Goal: Use online tool/utility: Utilize a website feature to perform a specific function

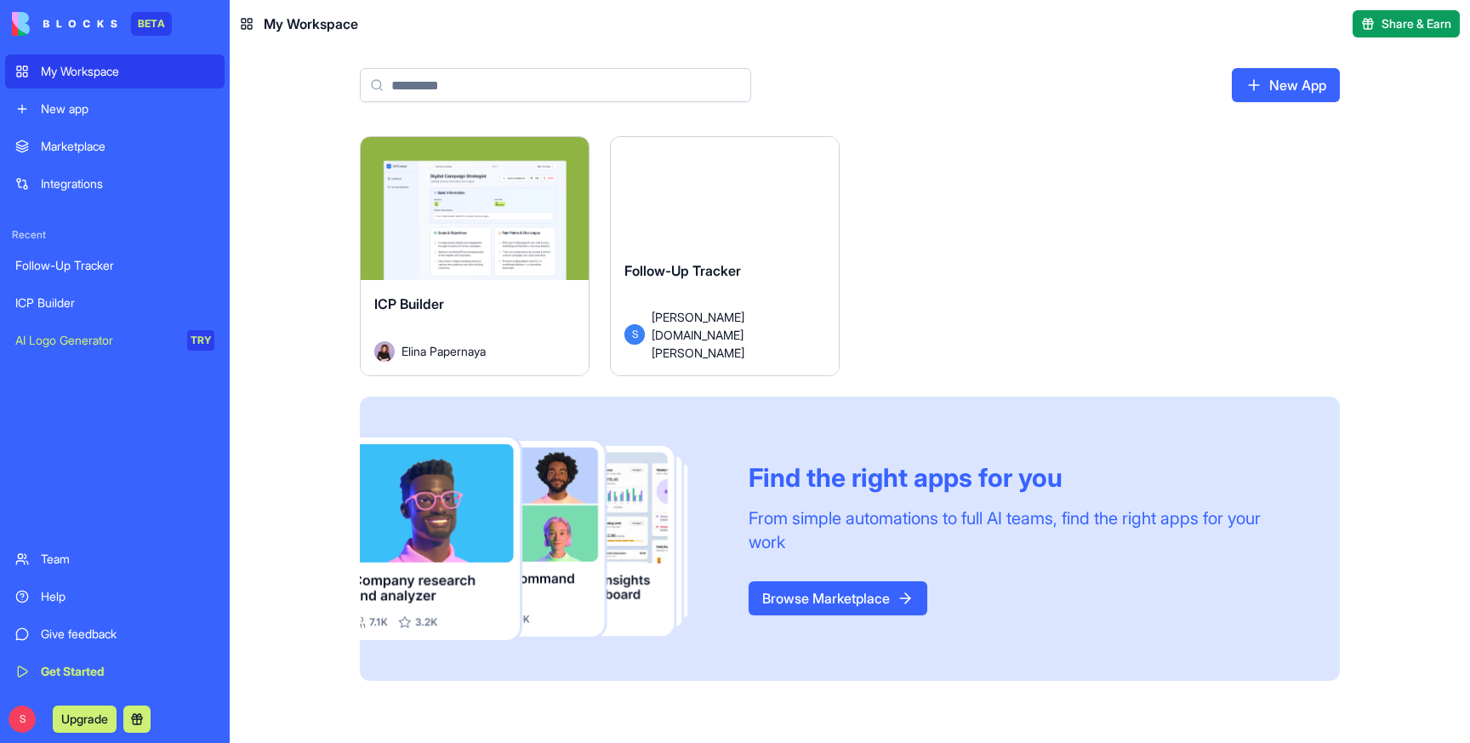
click at [473, 299] on div "ICP Builder" at bounding box center [474, 318] width 201 height 48
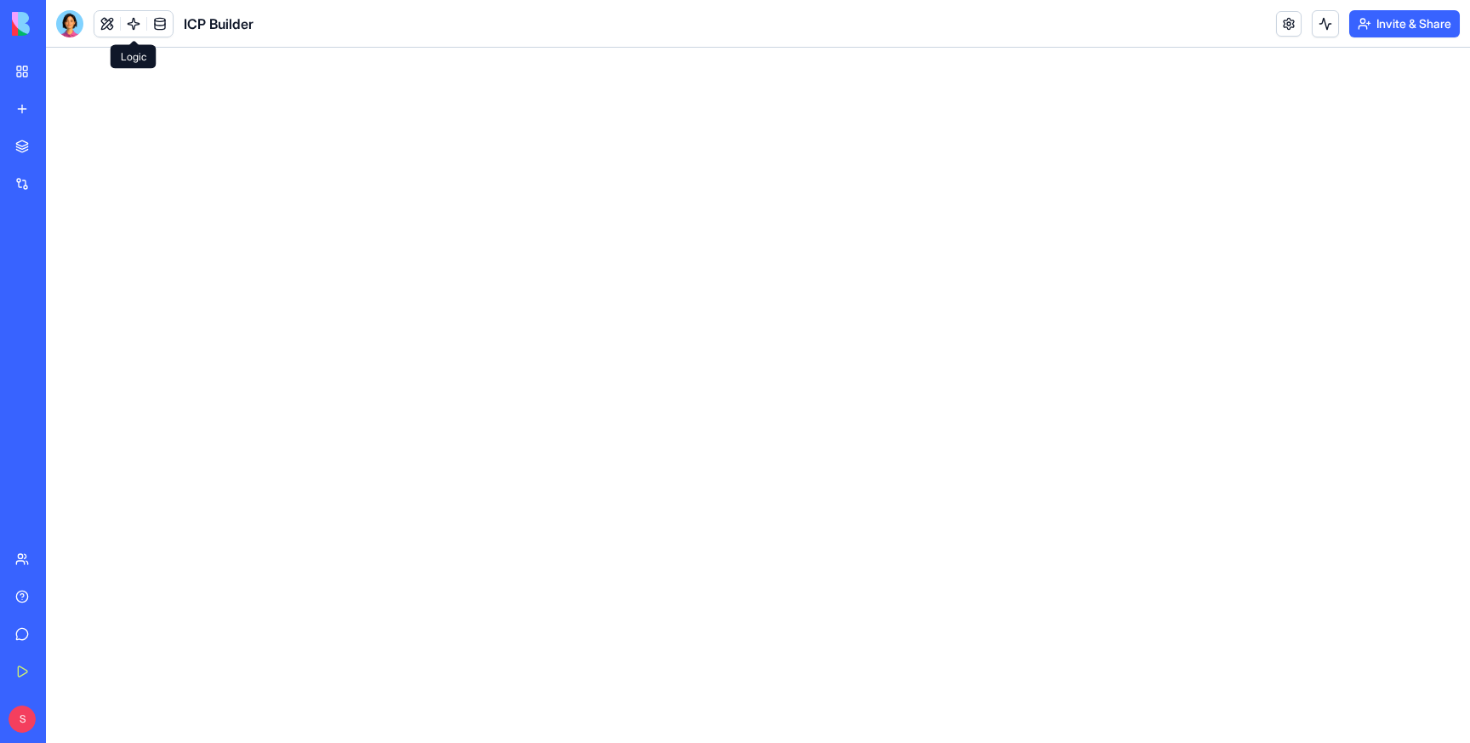
click at [133, 23] on link at bounding box center [134, 24] width 26 height 26
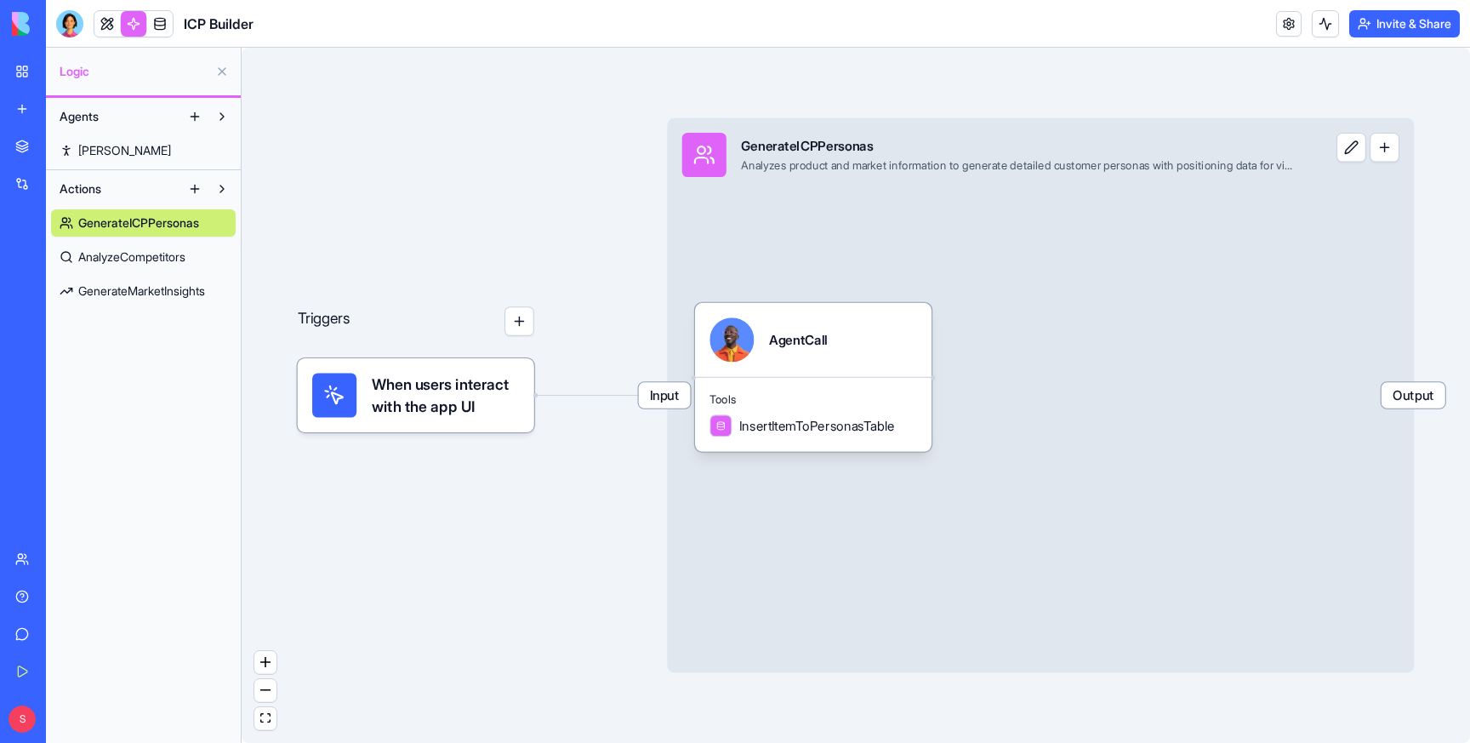
click at [103, 251] on span "AnalyzeCompetitors" at bounding box center [131, 256] width 107 height 17
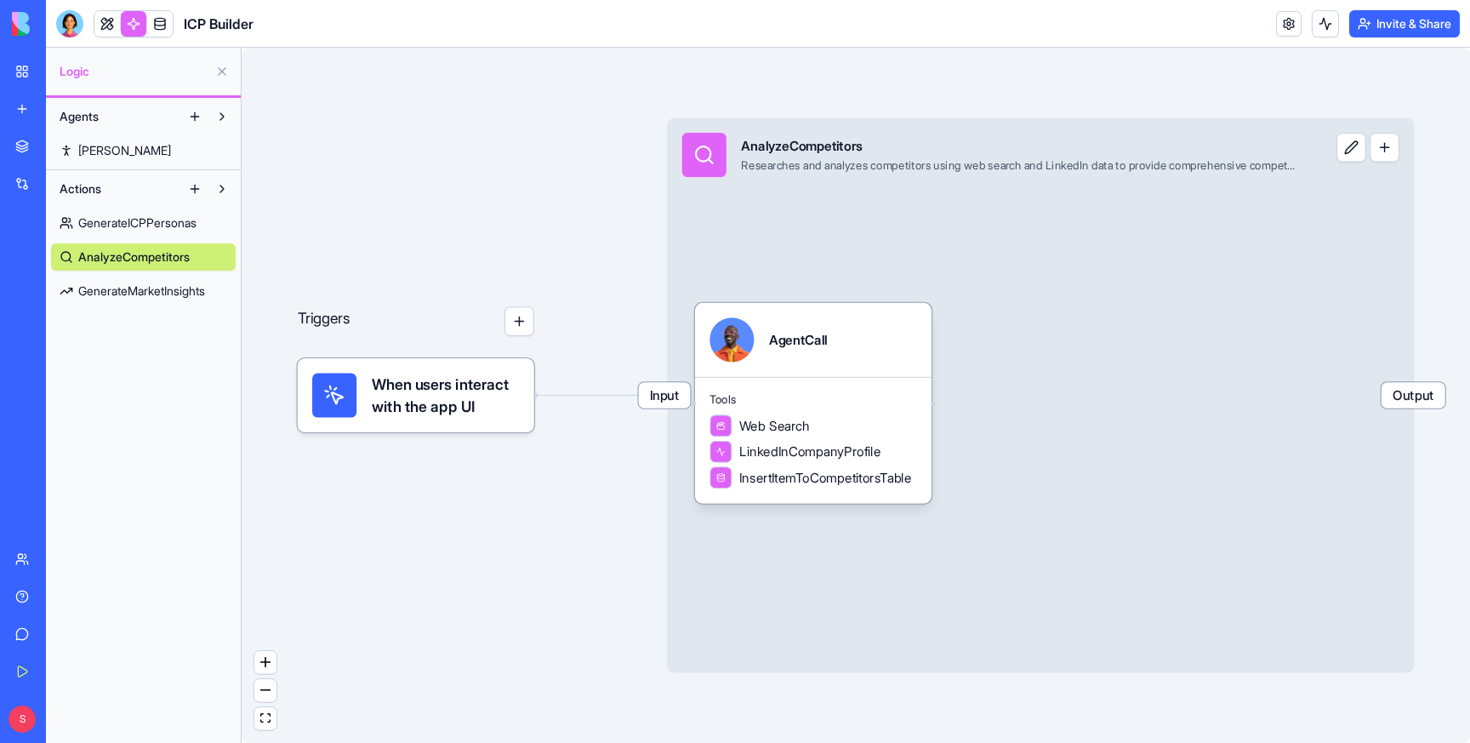
click at [123, 287] on span "GenerateMarketInsights" at bounding box center [141, 290] width 127 height 17
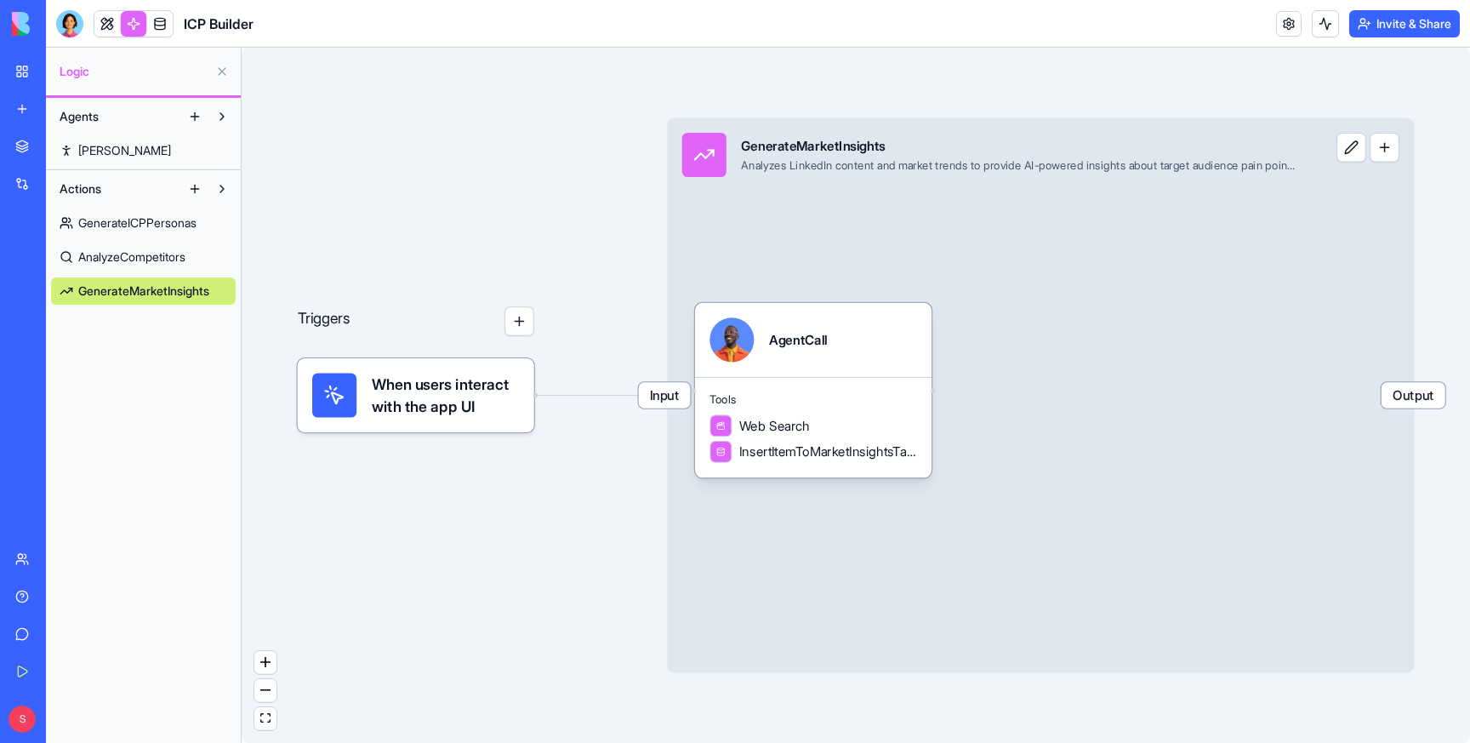
click at [131, 214] on span "GenerateICPPersonas" at bounding box center [137, 222] width 118 height 17
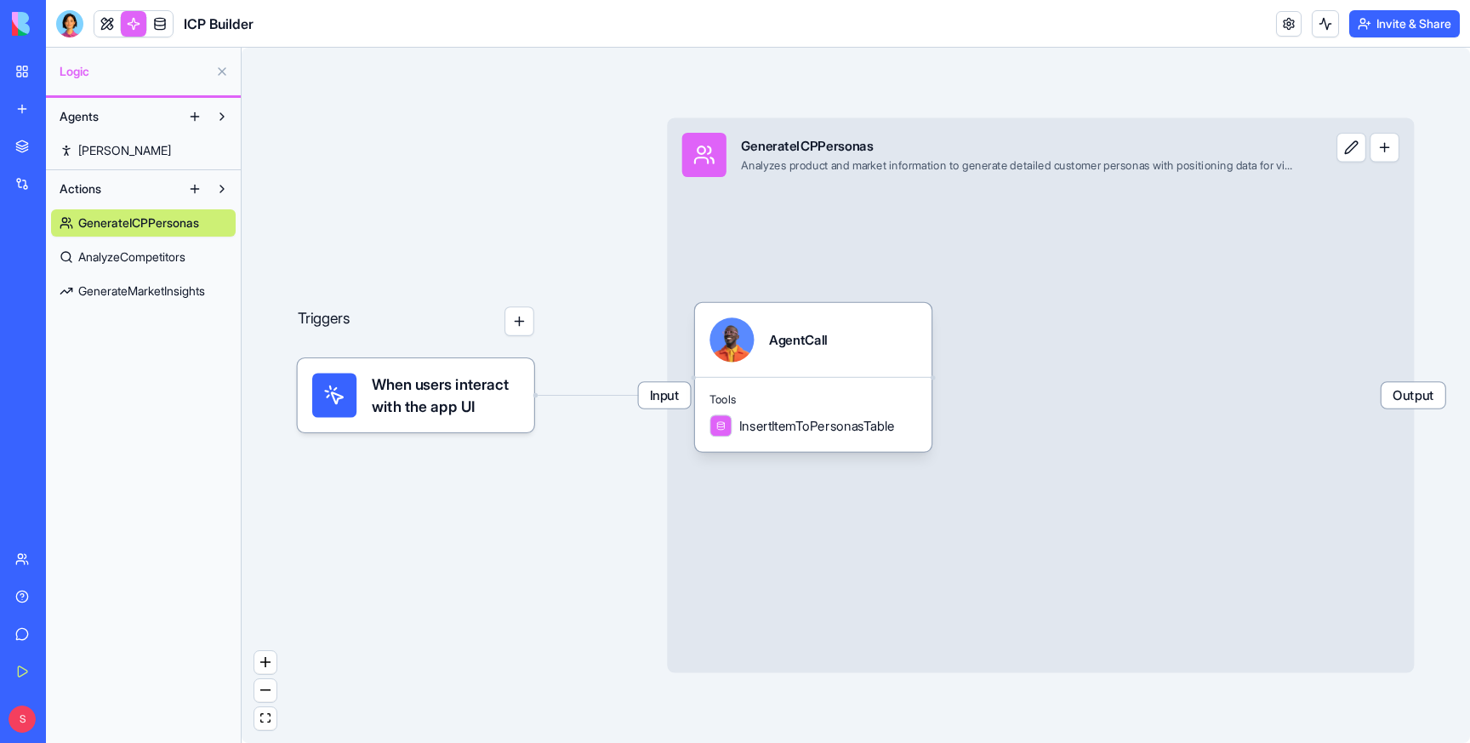
click at [18, 66] on link "My Workspace" at bounding box center [39, 71] width 68 height 34
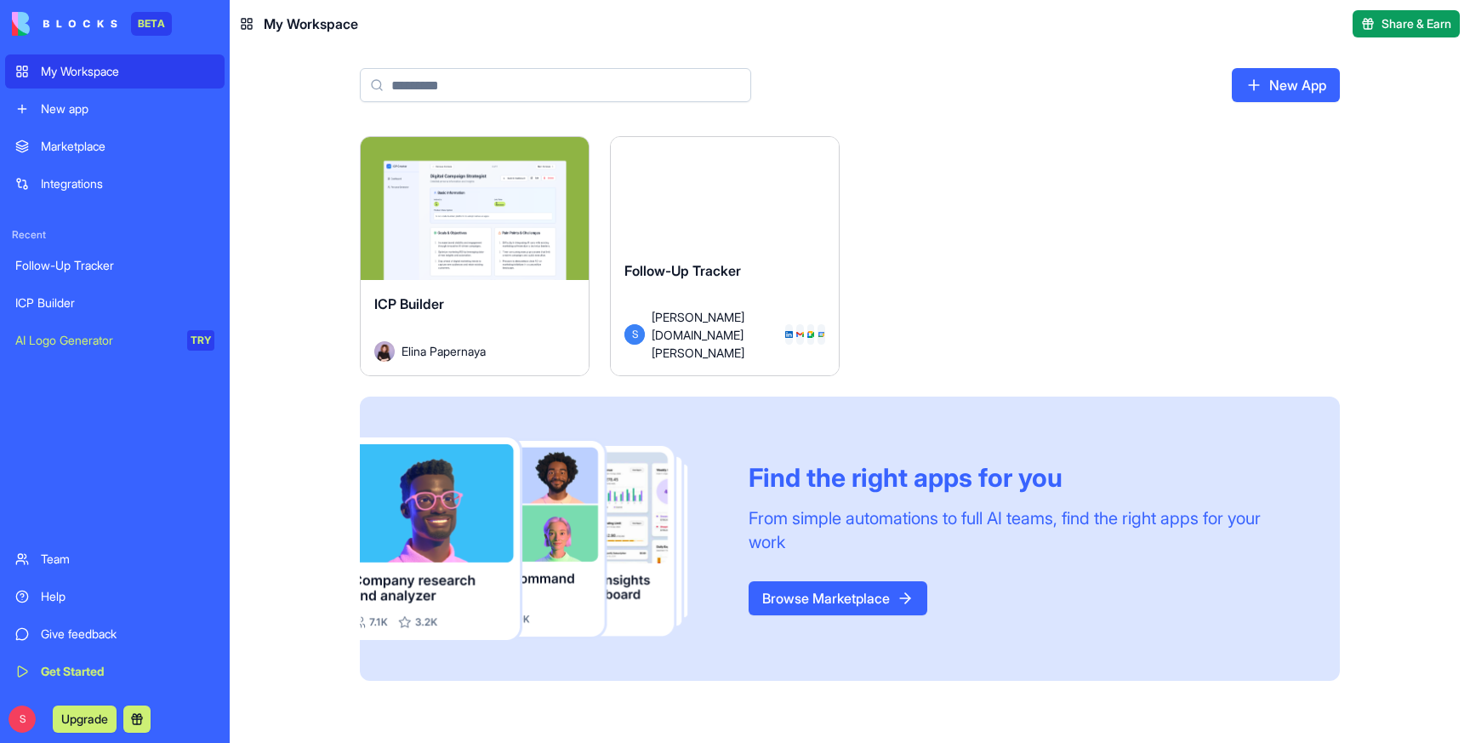
click at [701, 308] on div "Follow-Up Tracker" at bounding box center [724, 284] width 201 height 48
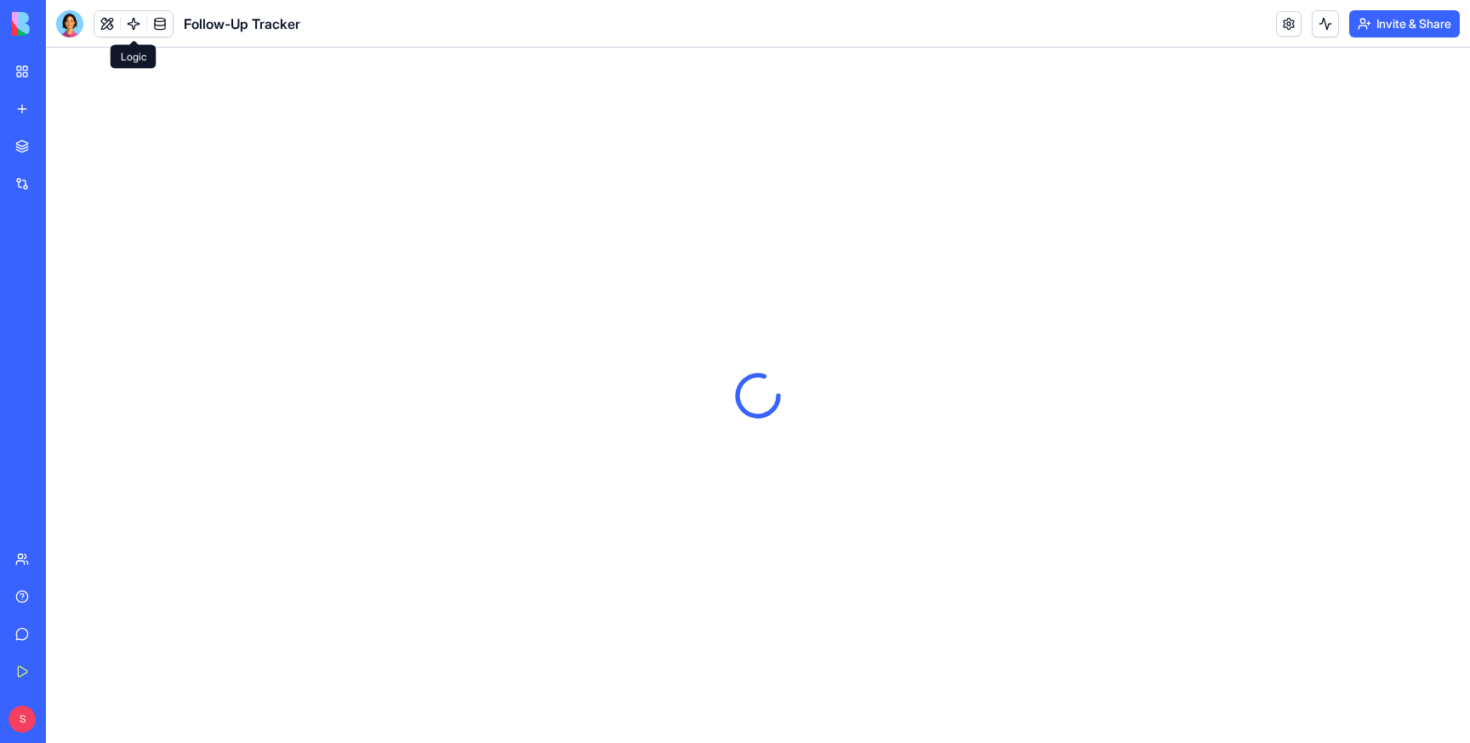
click at [128, 23] on link at bounding box center [134, 24] width 26 height 26
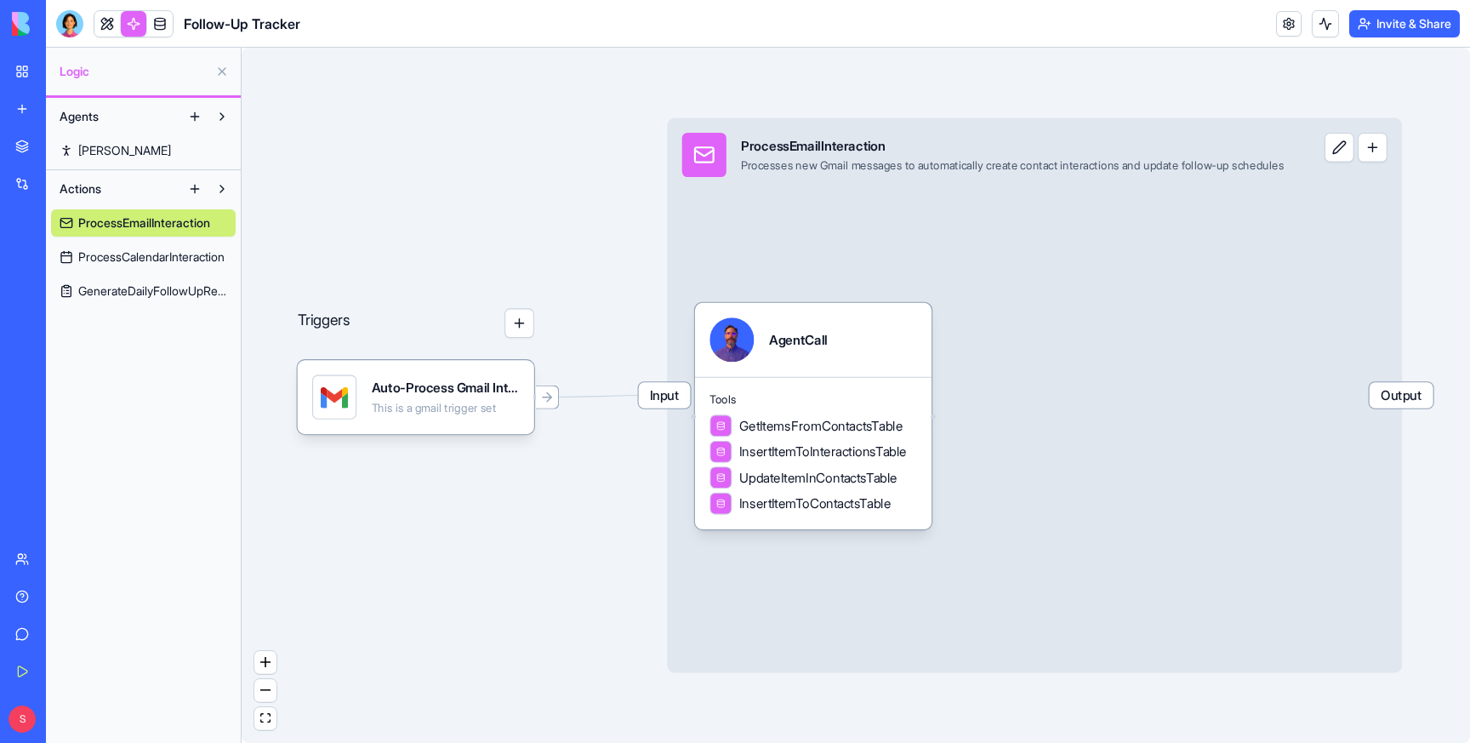
click at [162, 258] on span "ProcessCalendarInteraction" at bounding box center [151, 256] width 146 height 17
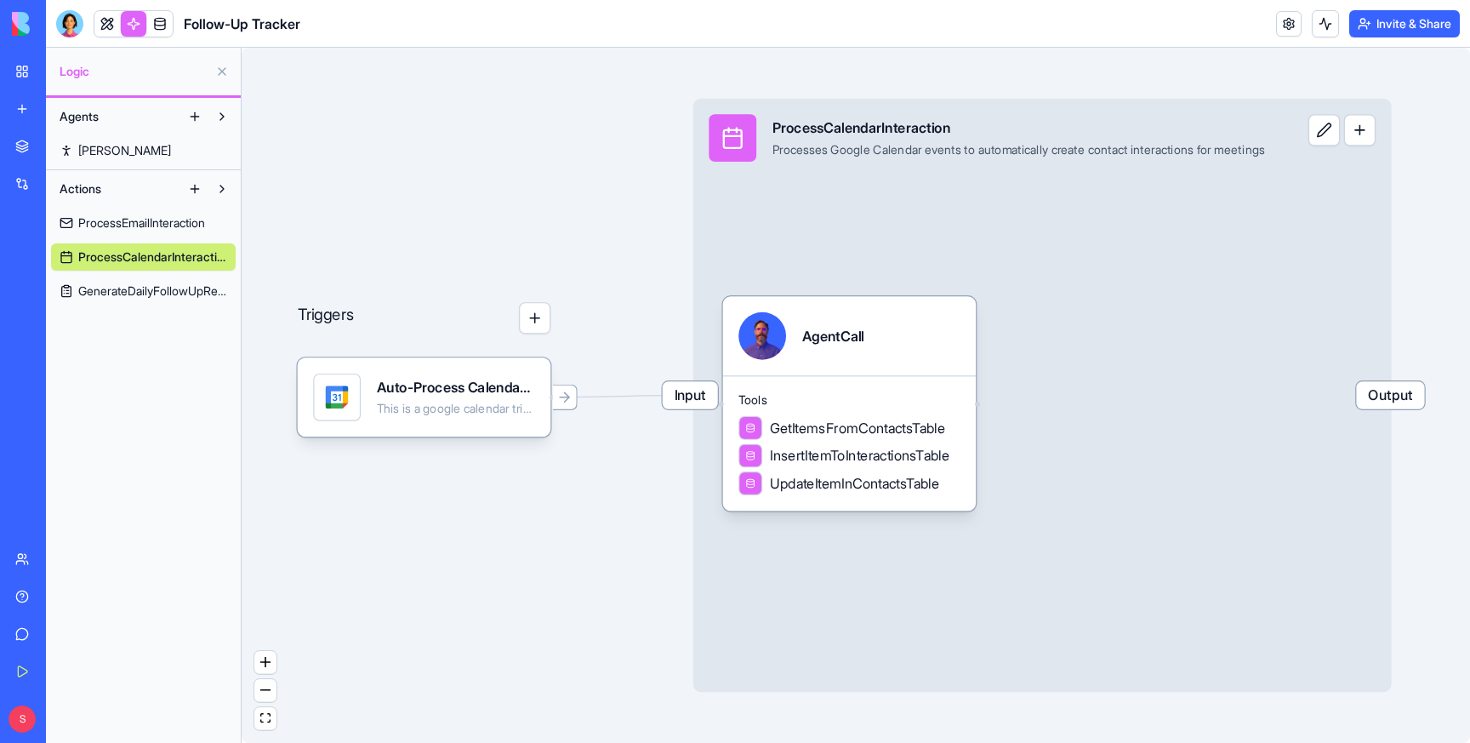
click at [151, 289] on span "GenerateDailyFollowUpReport" at bounding box center [152, 290] width 149 height 17
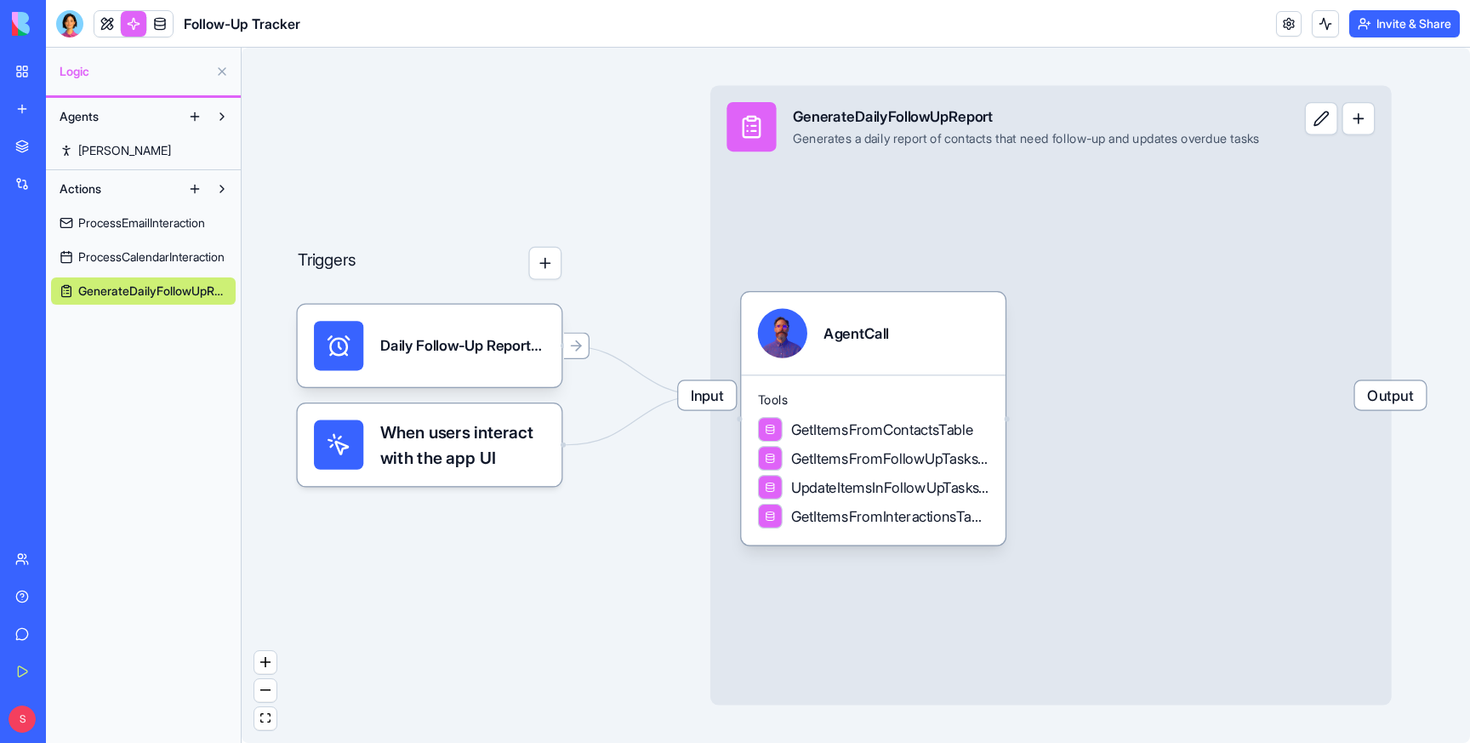
click at [159, 219] on span "ProcessEmailInteraction" at bounding box center [141, 222] width 127 height 17
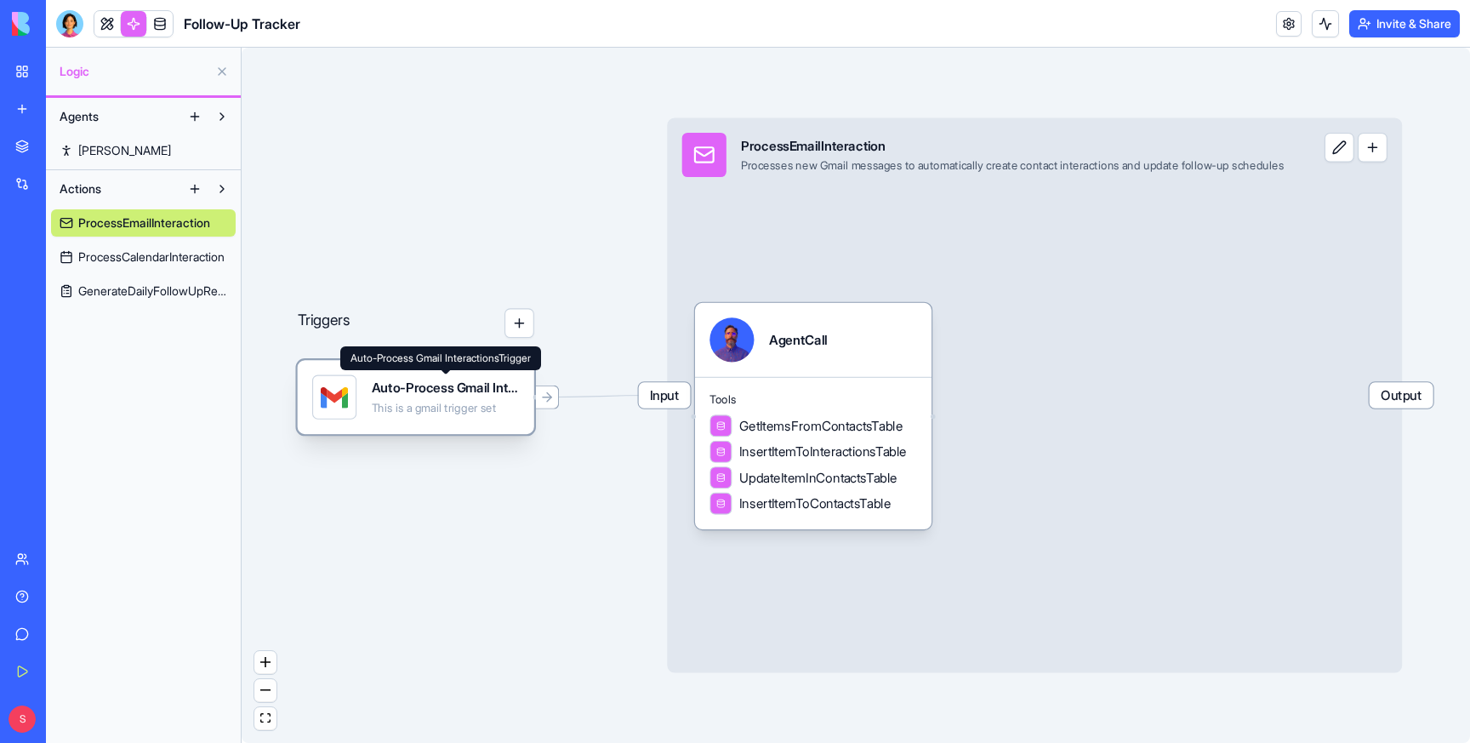
click at [399, 402] on div "This is a gmail trigger set" at bounding box center [446, 408] width 148 height 14
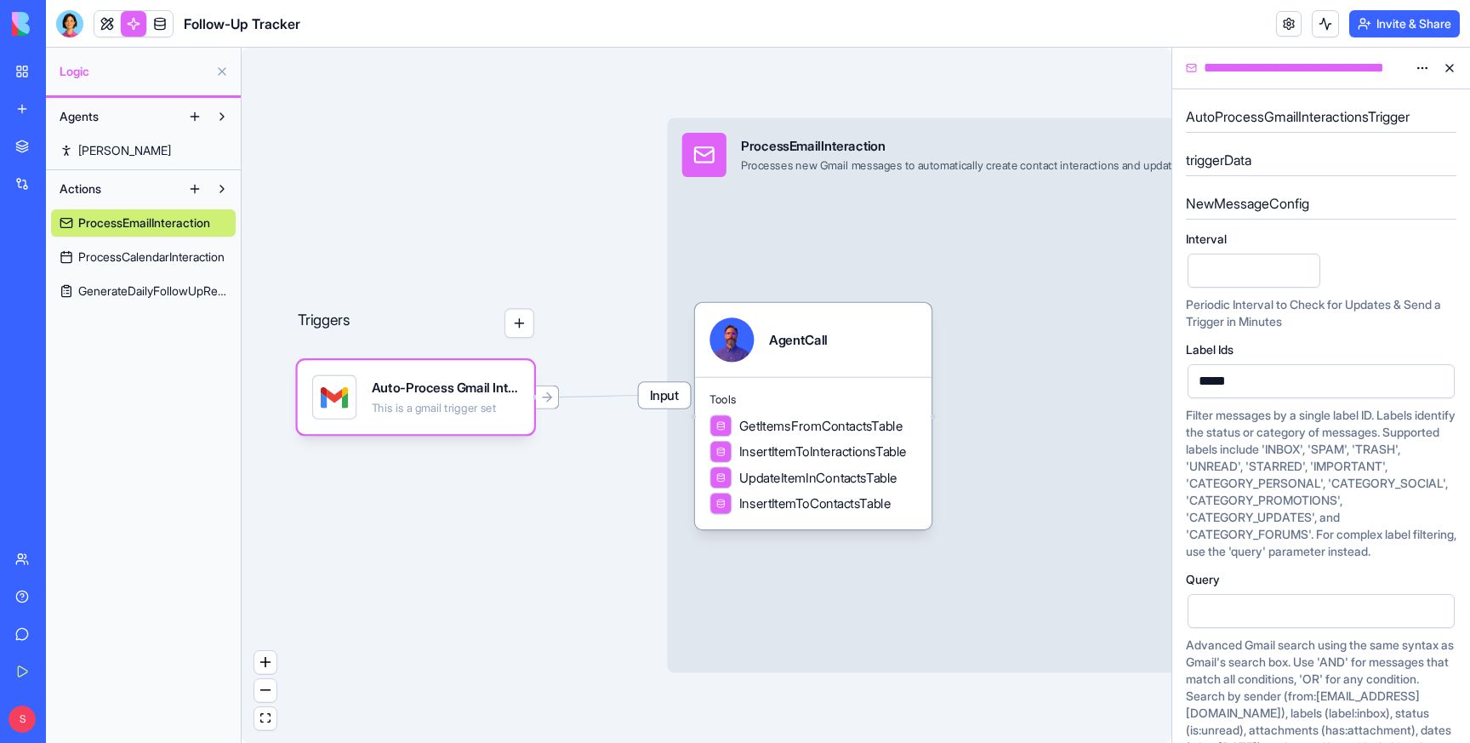
click at [1304, 275] on input "*" at bounding box center [1254, 271] width 133 height 34
type input "*"
click at [1304, 267] on input "*" at bounding box center [1254, 271] width 133 height 34
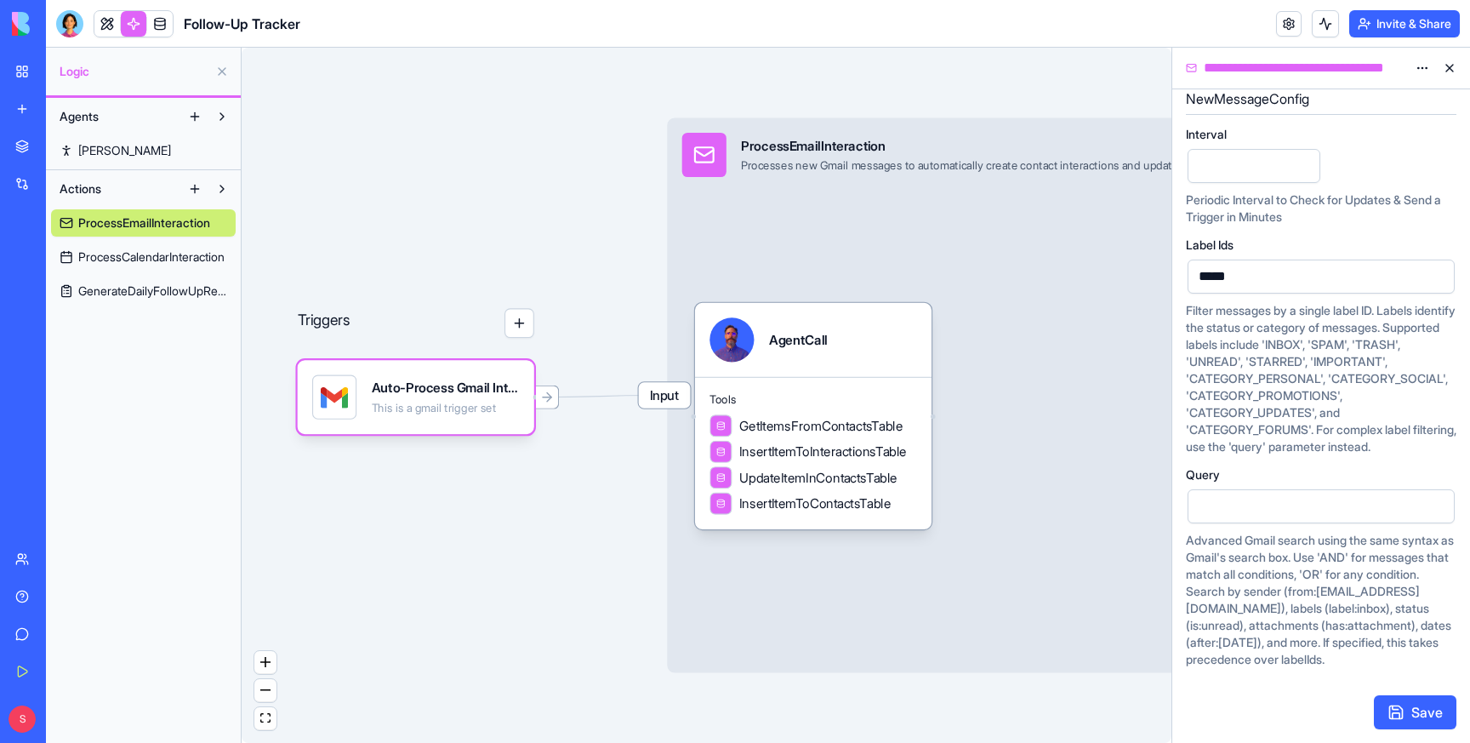
click at [1422, 714] on button "Save" at bounding box center [1415, 712] width 83 height 34
click at [168, 250] on span "ProcessCalendarInteraction" at bounding box center [151, 256] width 146 height 17
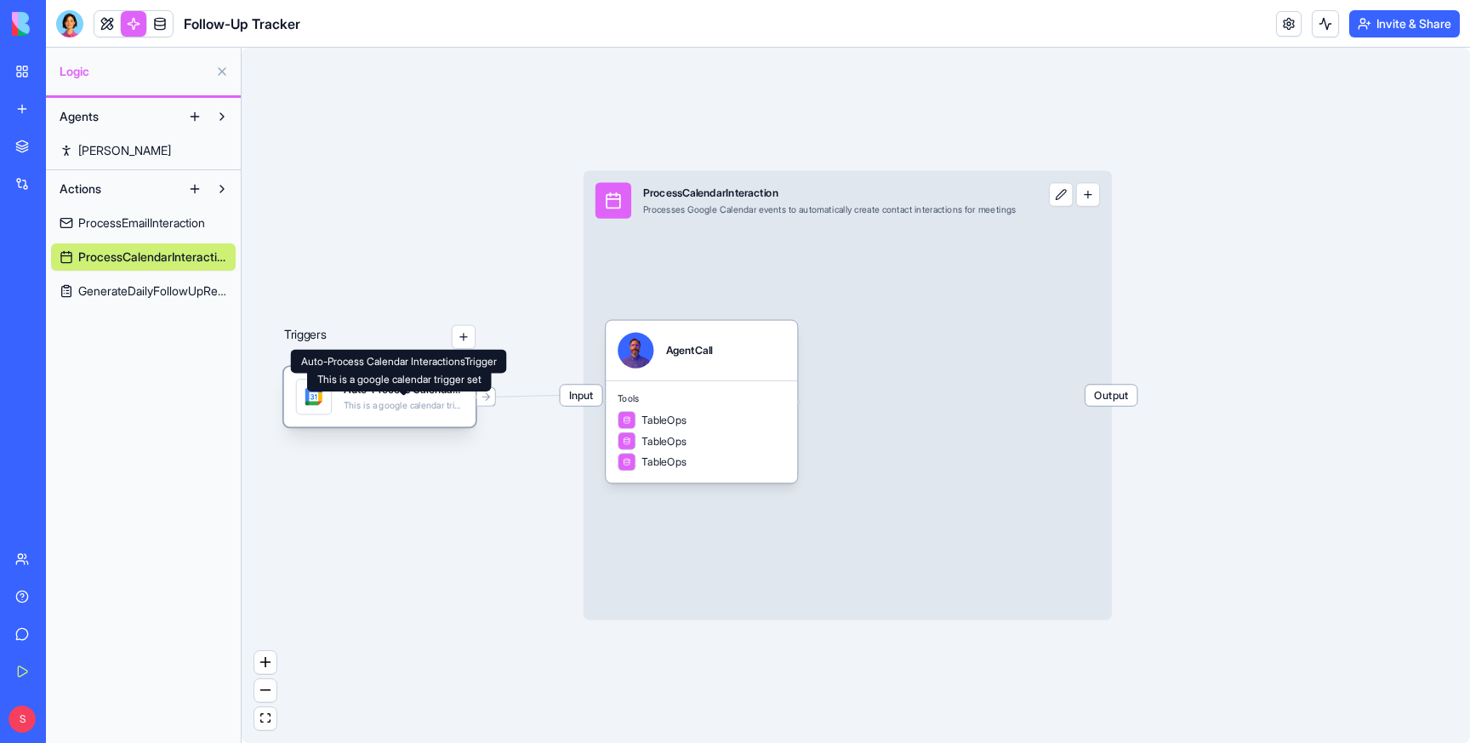
click at [374, 419] on div "Auto-Process Calendar InteractionsTrigger This is a google calendar trigger set" at bounding box center [379, 397] width 191 height 60
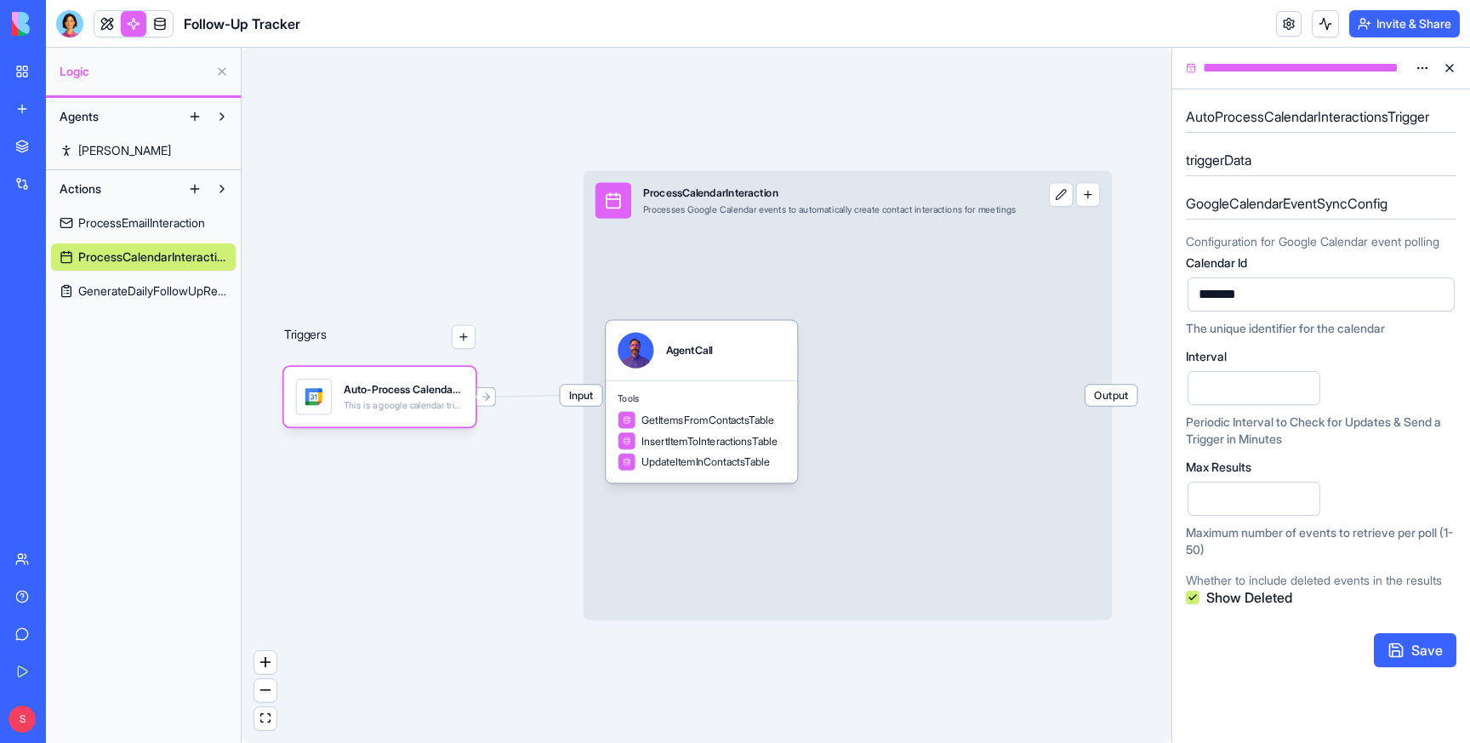
click at [1303, 391] on input "*" at bounding box center [1254, 388] width 133 height 34
type input "**"
click at [1304, 382] on input "**" at bounding box center [1254, 388] width 133 height 34
click at [1425, 646] on button "Save" at bounding box center [1415, 650] width 83 height 34
click at [124, 286] on span "GenerateDailyFollowUpReport" at bounding box center [152, 290] width 149 height 17
